Goal: Task Accomplishment & Management: Manage account settings

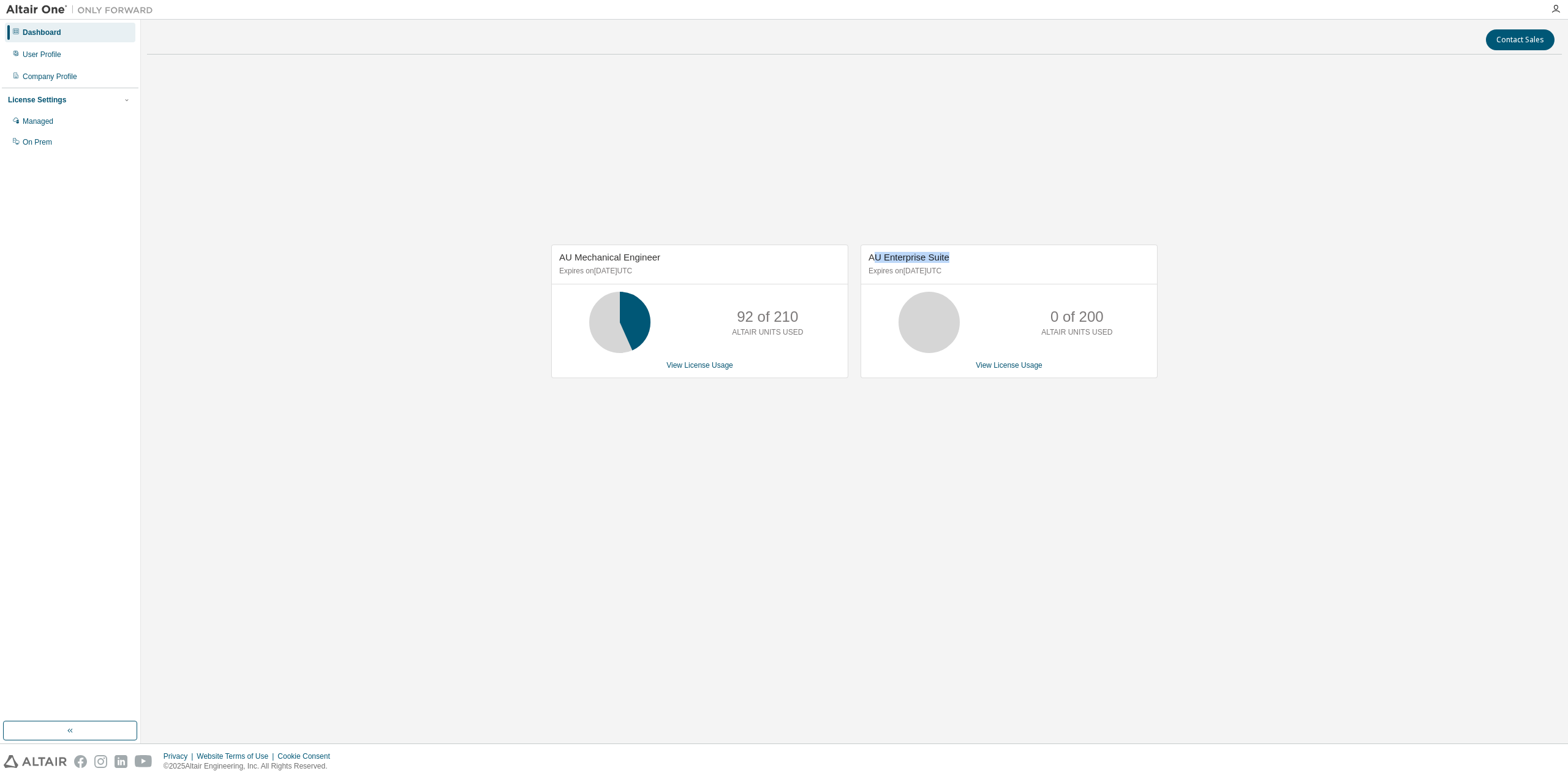
drag, startPoint x: 873, startPoint y: 258, endPoint x: 950, endPoint y: 258, distance: 77.0
click at [950, 258] on span "AU Enterprise Suite" at bounding box center [909, 257] width 81 height 11
drag, startPoint x: 869, startPoint y: 256, endPoint x: 958, endPoint y: 260, distance: 89.1
click at [958, 260] on div "AU Enterprise Suite Expires on September 5, 2025 UTC" at bounding box center [1009, 265] width 296 height 39
drag, startPoint x: 754, startPoint y: 316, endPoint x: 680, endPoint y: 201, distance: 136.8
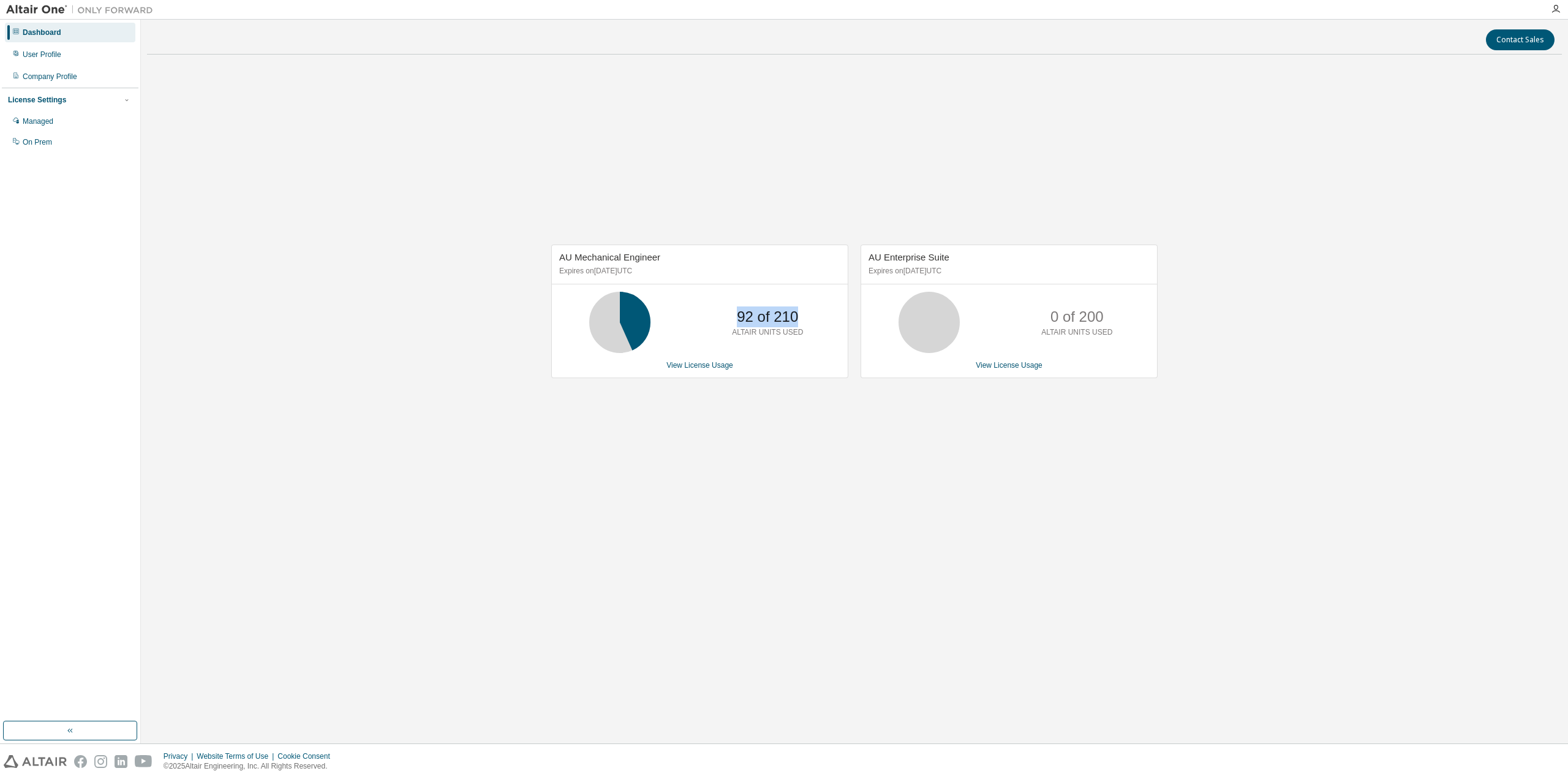
click at [798, 313] on div "92 of 210 ALTAIR UNITS USED" at bounding box center [767, 322] width 98 height 61
click at [862, 312] on div "0 of 200 ALTAIR UNITS USED" at bounding box center [1009, 322] width 296 height 61
click at [687, 363] on link "View License Usage" at bounding box center [700, 365] width 67 height 9
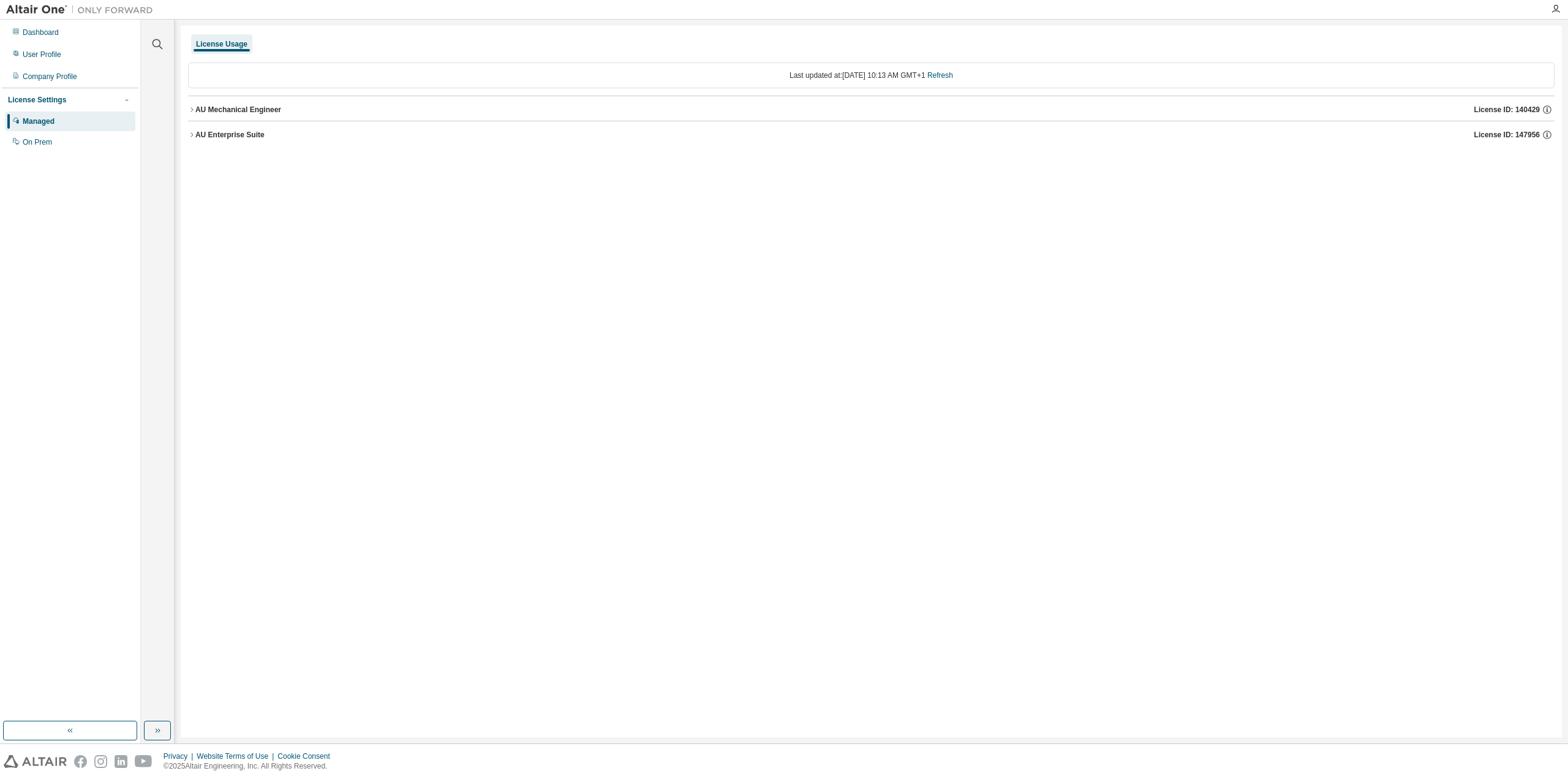
click at [212, 110] on div "AU Mechanical Engineer" at bounding box center [238, 109] width 86 height 10
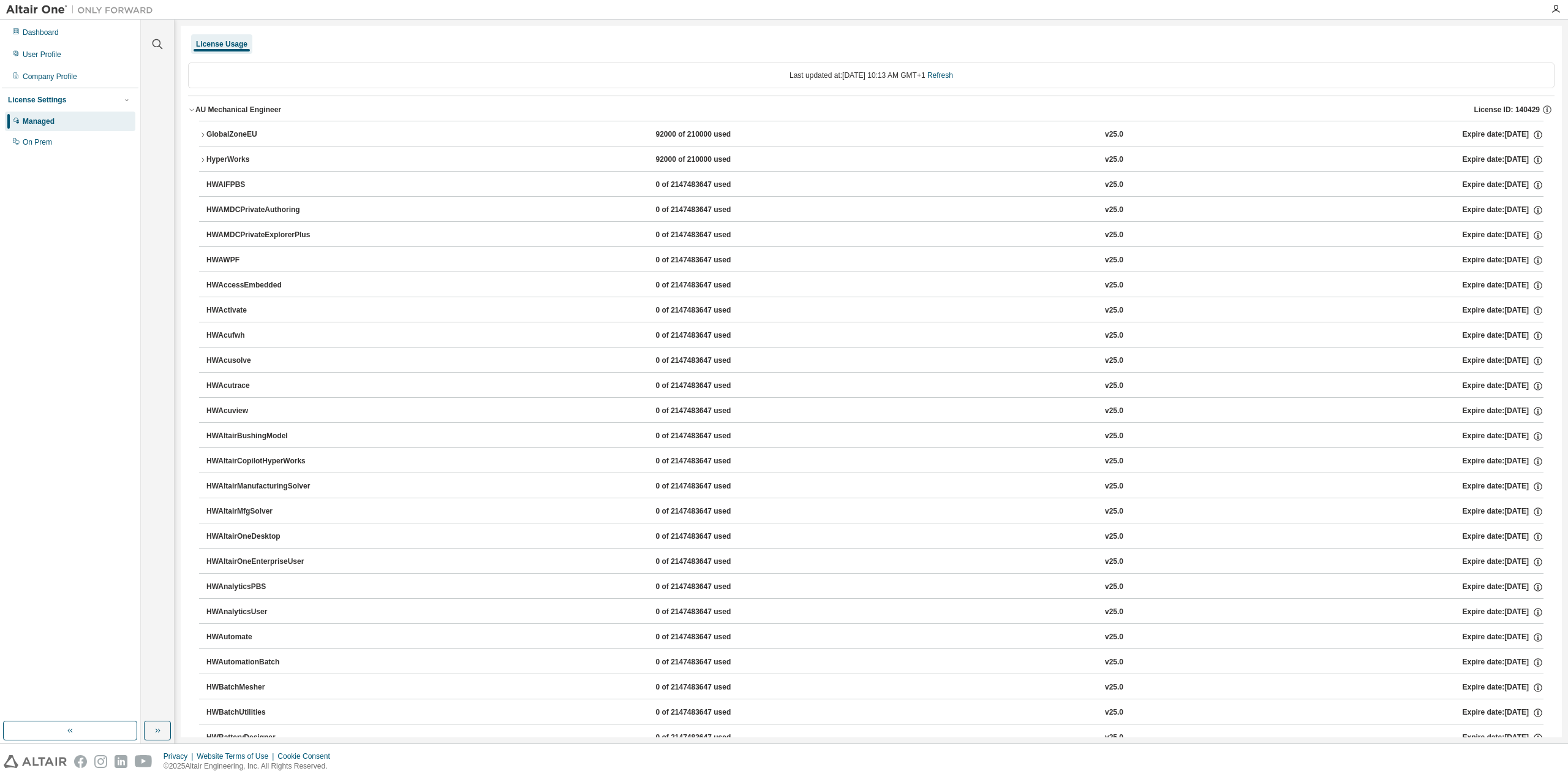
click at [212, 137] on div "GlobalZoneEU" at bounding box center [262, 135] width 110 height 11
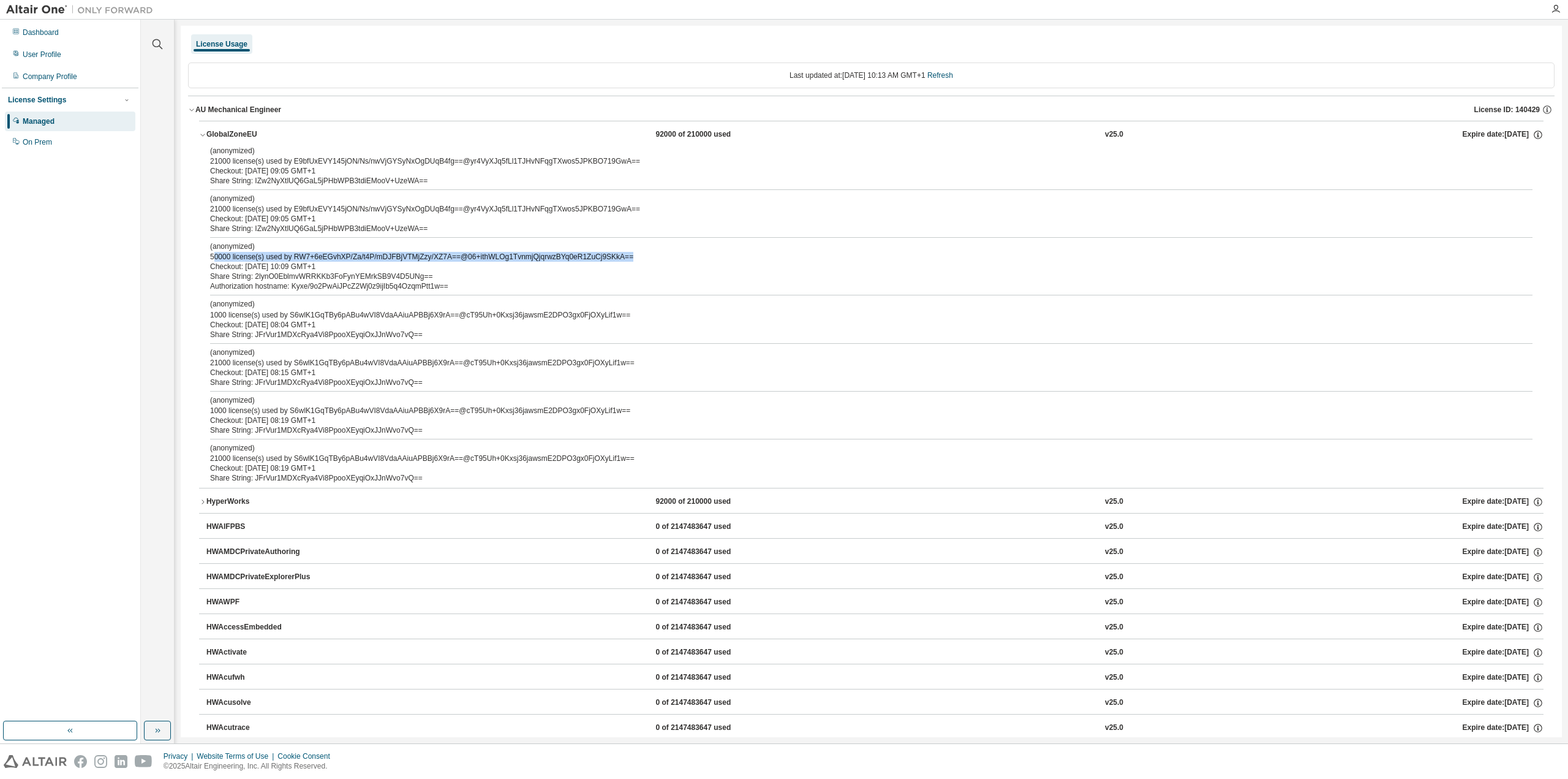
drag, startPoint x: 214, startPoint y: 251, endPoint x: 634, endPoint y: 258, distance: 420.1
click at [634, 258] on div "(anonymized) 50000 license(s) used by RW7+6eEGvhXP/Za/t4P/mDJFBjVTMjZzy/XZ7A==@…" at bounding box center [857, 251] width 1293 height 20
drag, startPoint x: 211, startPoint y: 257, endPoint x: 333, endPoint y: 264, distance: 122.2
click at [333, 264] on div "(anonymized) 50000 license(s) used by RW7+6eEGvhXP/Za/t4P/mDJFBjVTMjZzy/XZ7A==@…" at bounding box center [857, 256] width 1293 height 30
click at [197, 108] on div "AU Mechanical Engineer" at bounding box center [238, 109] width 86 height 10
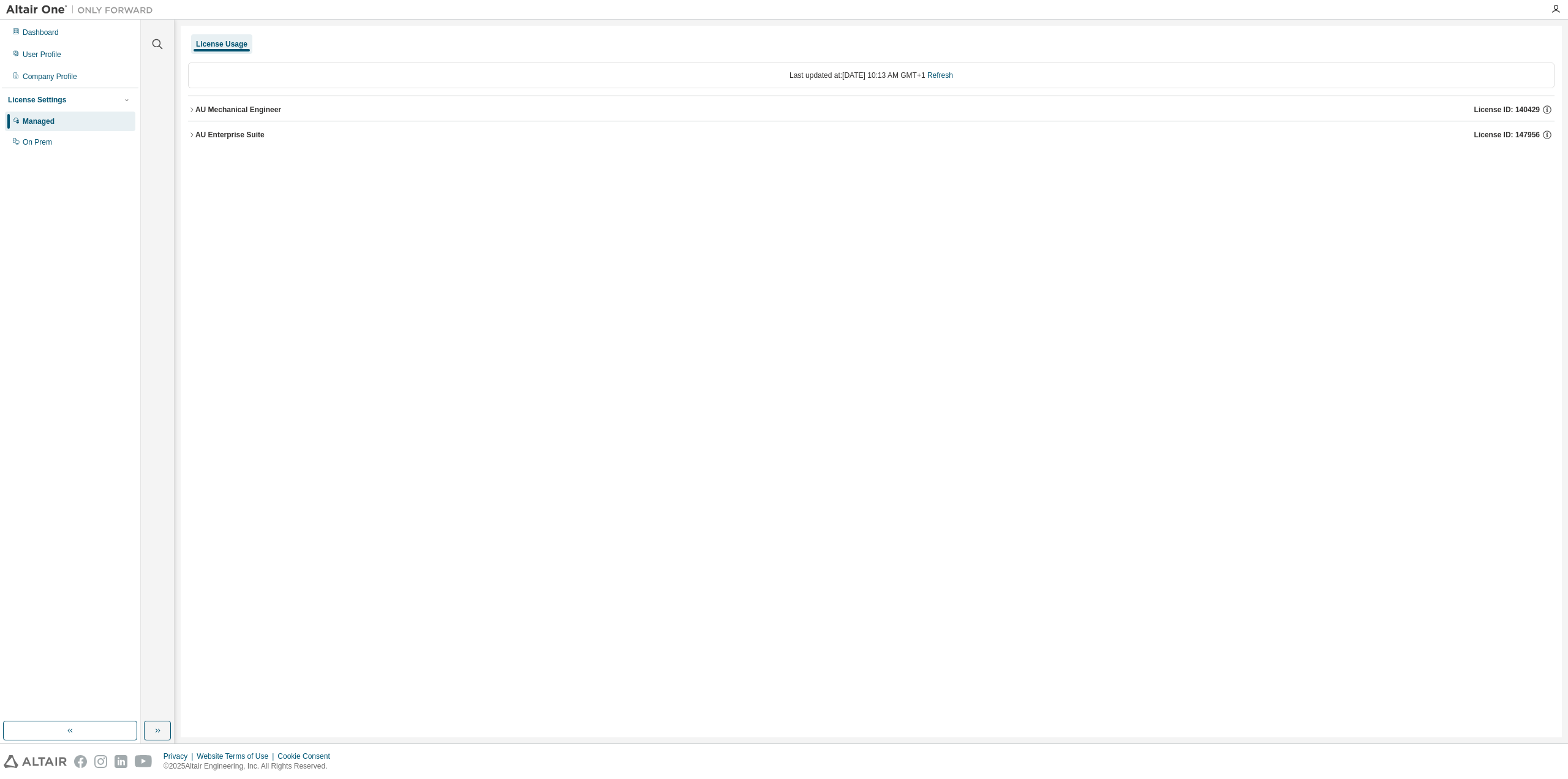
click at [196, 112] on div "AU Mechanical Engineer" at bounding box center [238, 109] width 86 height 10
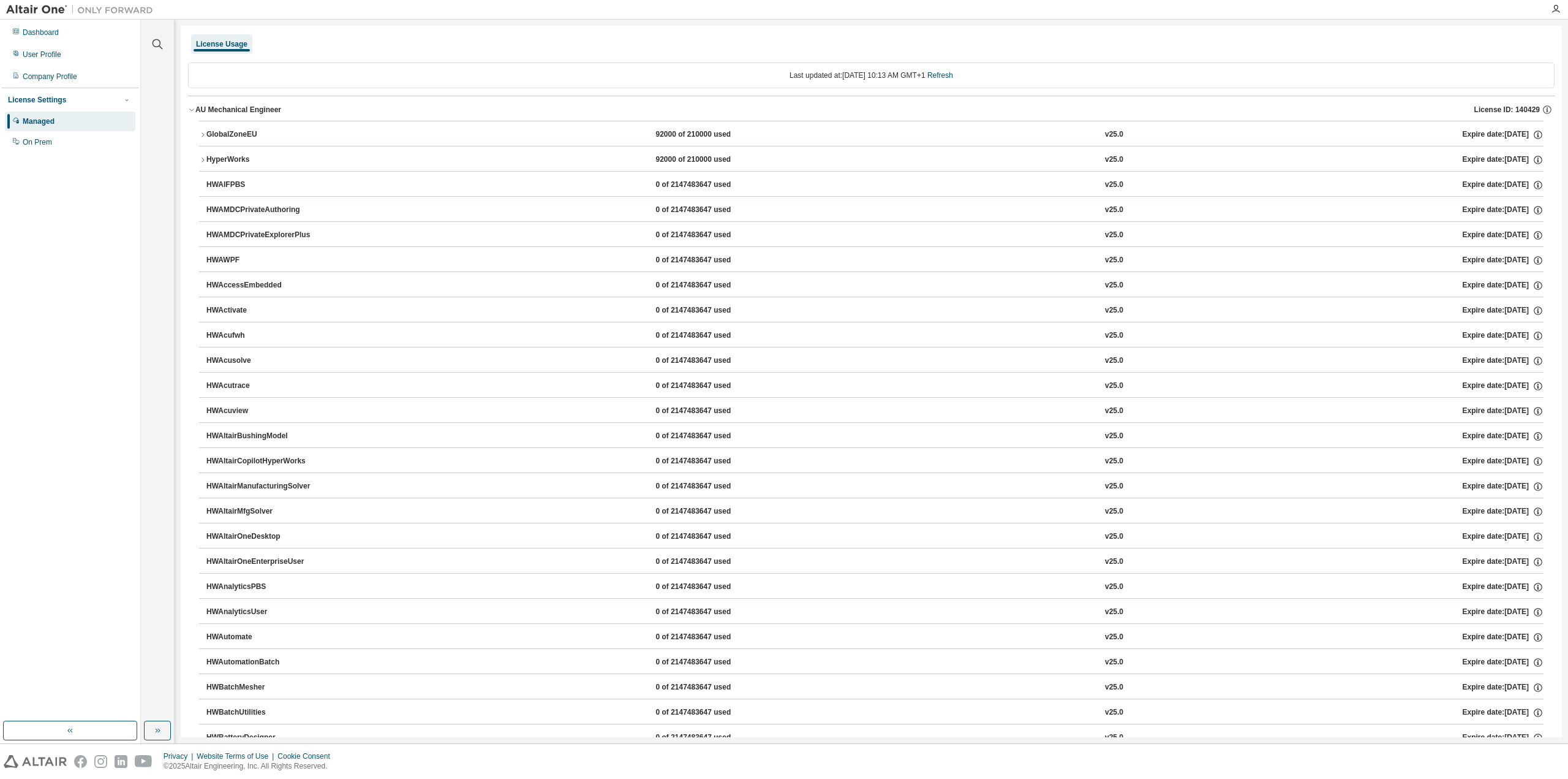
click at [195, 109] on icon "button" at bounding box center [191, 109] width 7 height 7
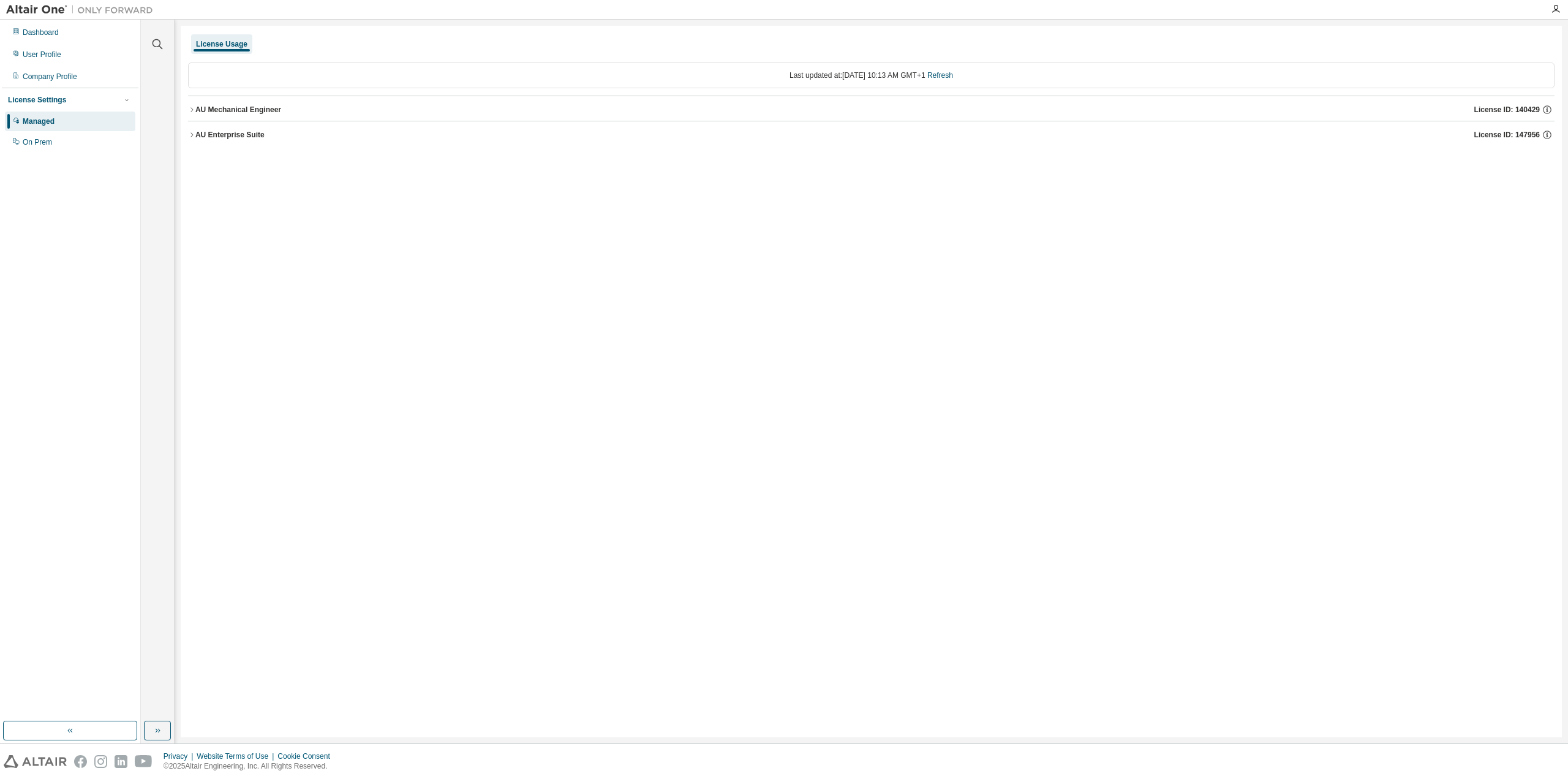
drag, startPoint x: 1282, startPoint y: 308, endPoint x: 2154, endPoint y: 332, distance: 872.3
click at [1568, 332] on html "Dashboard User Profile Company Profile License Settings Managed On Prem Clear a…" at bounding box center [784, 389] width 1568 height 779
